Goal: Task Accomplishment & Management: Manage account settings

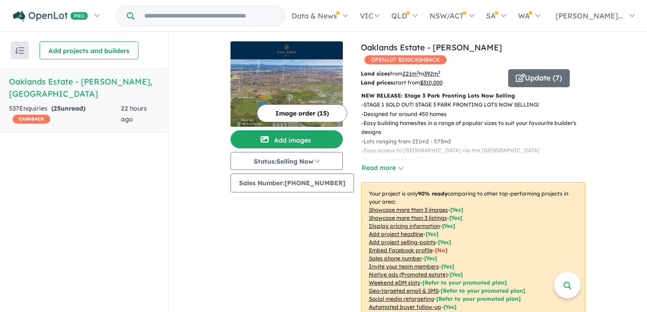
scroll to position [485, 0]
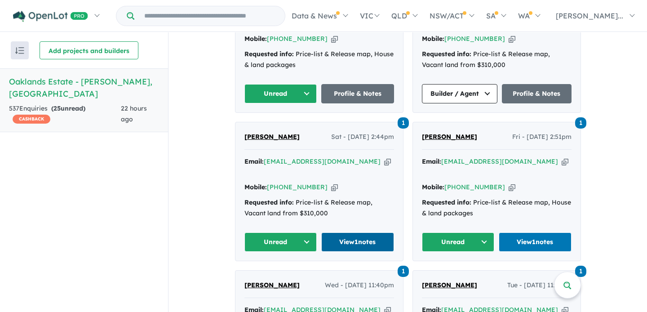
click at [360, 232] on link "View 1 notes" at bounding box center [357, 241] width 73 height 19
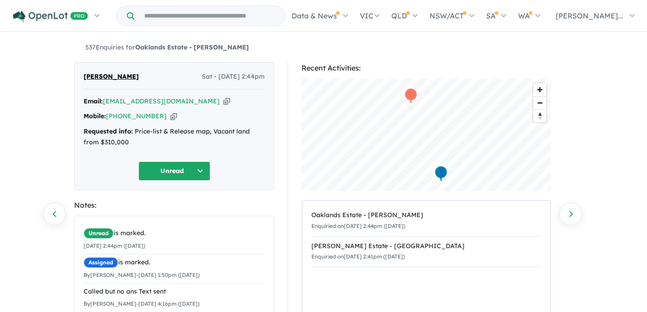
scroll to position [116, 0]
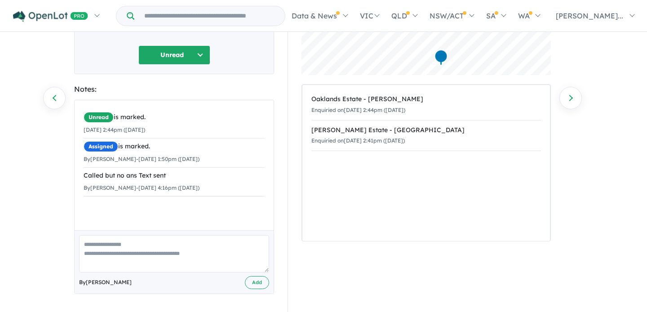
drag, startPoint x: 230, startPoint y: 190, endPoint x: 75, endPoint y: 179, distance: 155.4
click at [75, 179] on div "Unread is marked. [DATE] 2:44pm ([DATE]) Assigned is marked. By [PERSON_NAME] -…" at bounding box center [174, 152] width 199 height 105
copy li "Called but no ans Text sent By Hannah Shah - 24/08/2025 4:16pm (Sunday)"
